Goal: Navigation & Orientation: Understand site structure

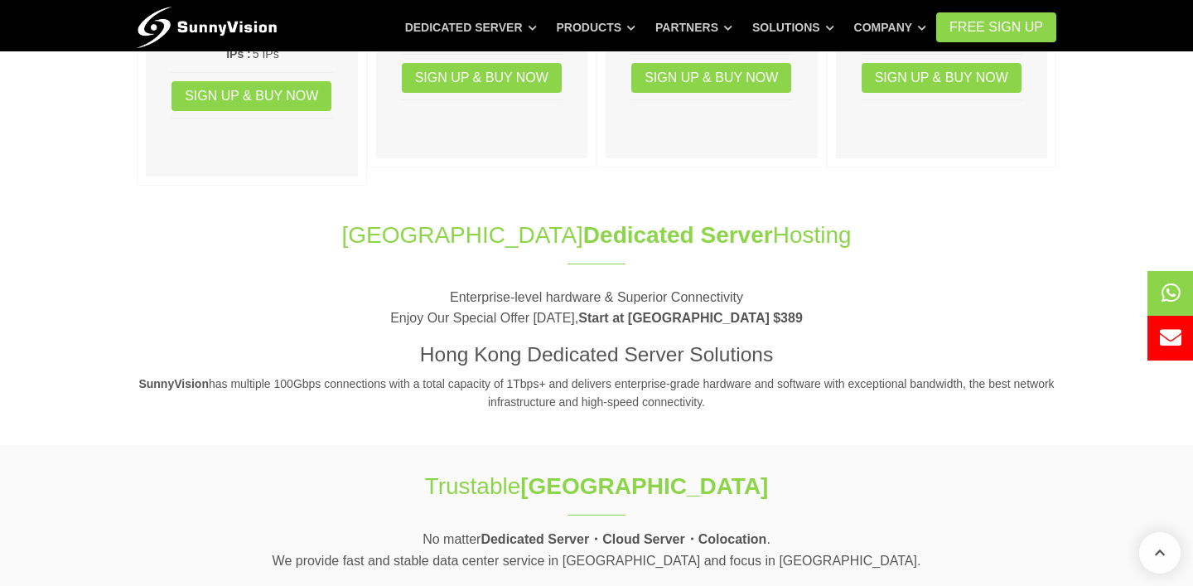
scroll to position [514, 0]
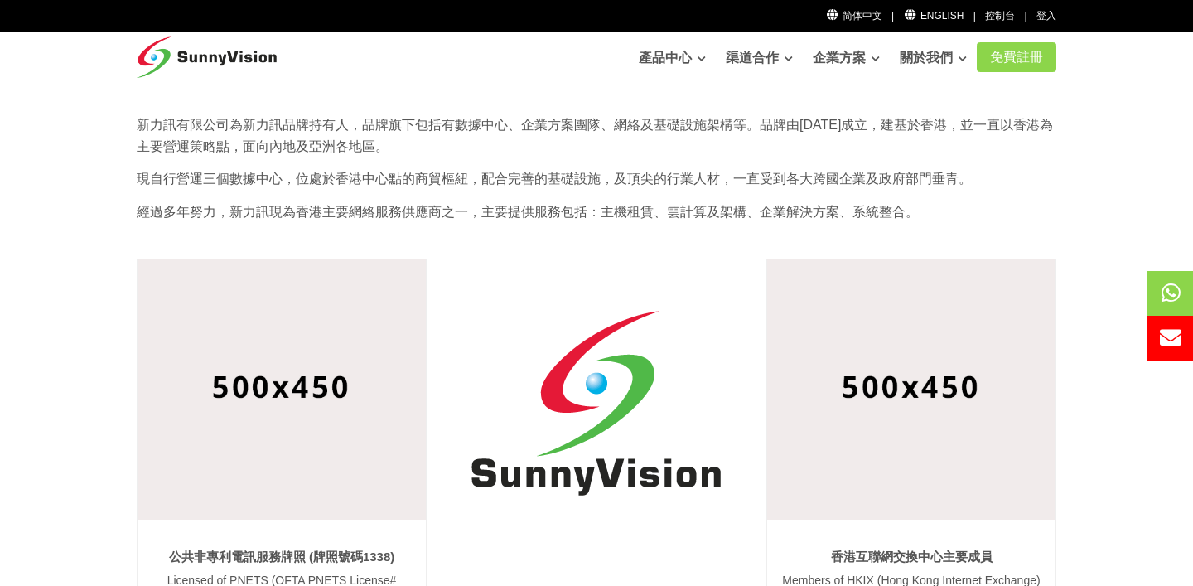
scroll to position [103, 0]
